Goal: Information Seeking & Learning: Find specific fact

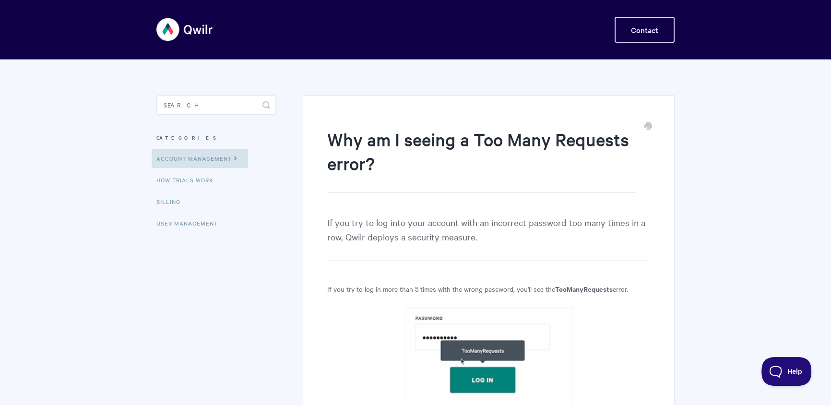
click at [644, 35] on link "Contact" at bounding box center [644, 30] width 60 height 26
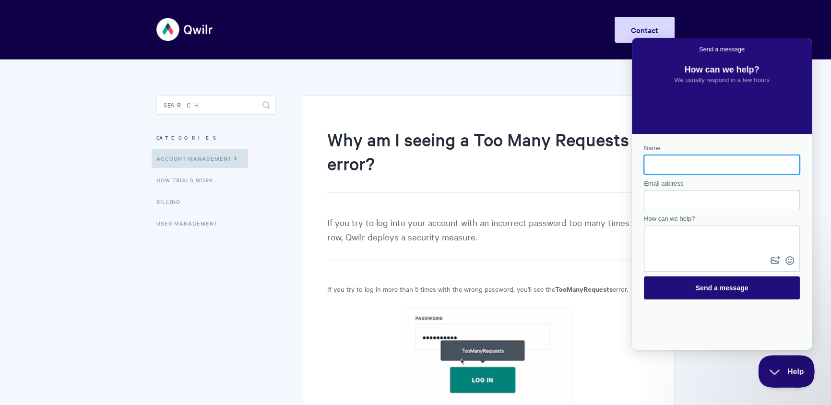
click at [779, 364] on button "Help" at bounding box center [783, 369] width 50 height 29
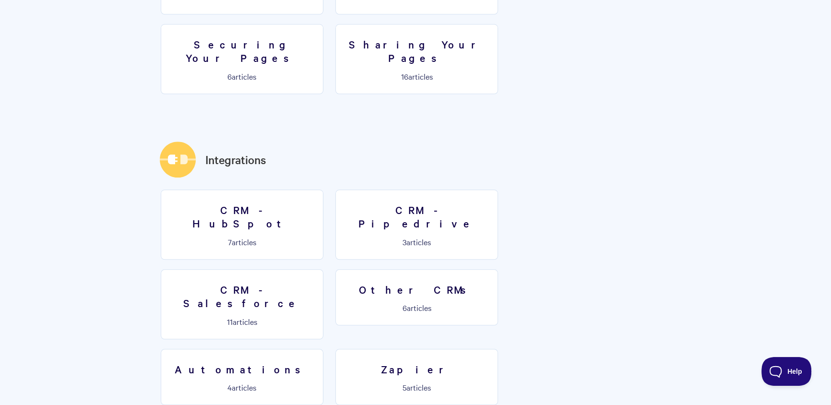
scroll to position [1552, 0]
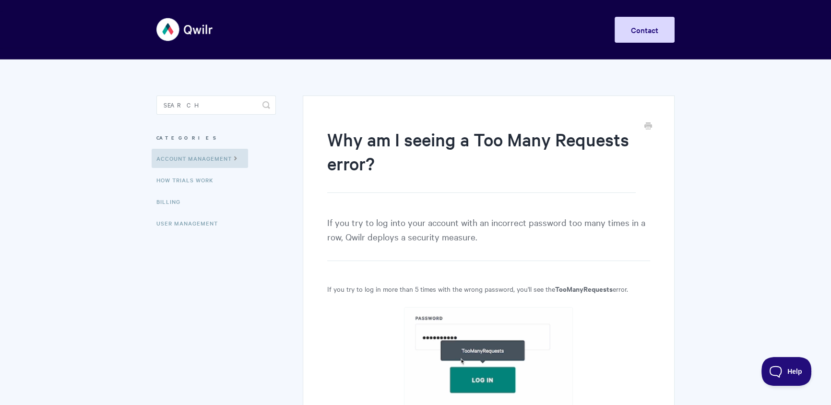
drag, startPoint x: 408, startPoint y: 141, endPoint x: 394, endPoint y: 161, distance: 24.2
click at [403, 146] on h1 "Why am I seeing a Too Many Requests error?" at bounding box center [481, 160] width 308 height 66
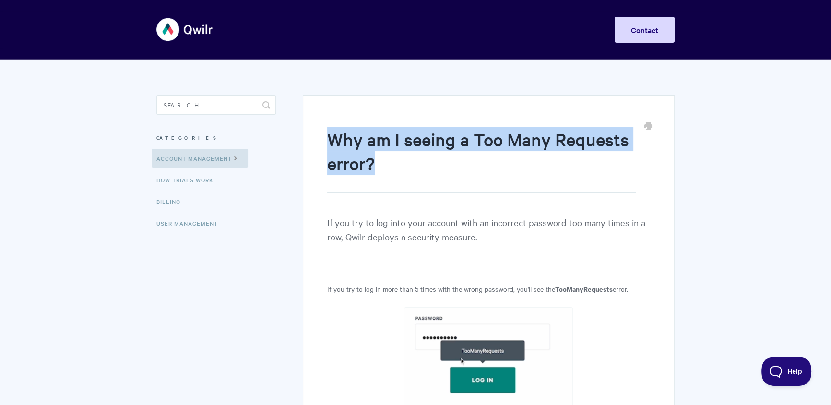
drag, startPoint x: 382, startPoint y: 166, endPoint x: 332, endPoint y: 144, distance: 54.7
click at [332, 144] on h1 "Why am I seeing a Too Many Requests error?" at bounding box center [481, 160] width 308 height 66
copy h1 "Why am I seeing a Too Many Requests error?"
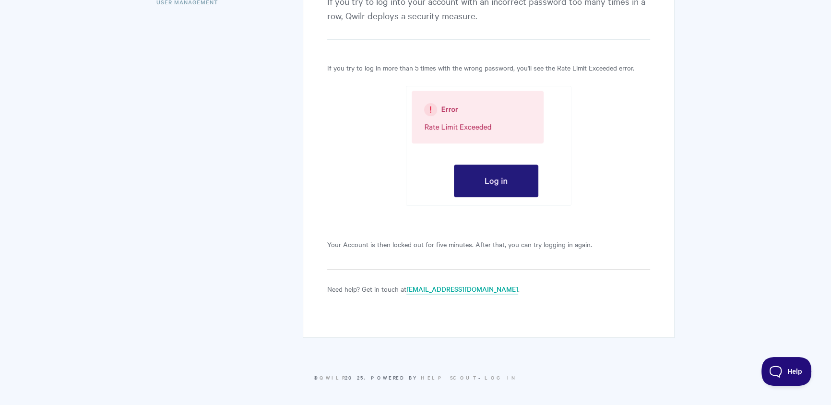
scroll to position [216, 0]
